Goal: Transaction & Acquisition: Purchase product/service

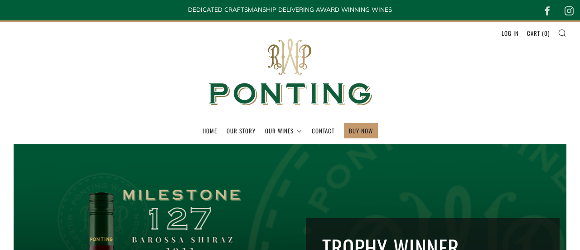
click at [366, 124] on link "BUY NOW" at bounding box center [361, 130] width 24 height 15
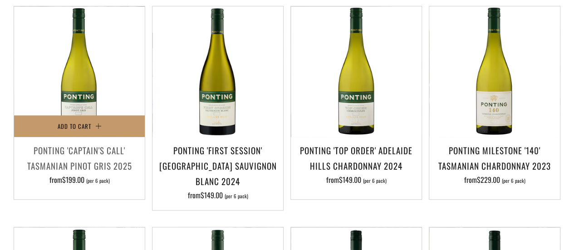
click at [82, 162] on h3 "Ponting 'Captain's Call' Tasmanian Pinot Gris 2025" at bounding box center [80, 157] width 122 height 31
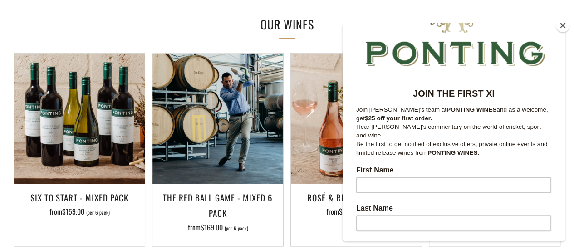
scroll to position [740, 0]
